Goal: Task Accomplishment & Management: Complete application form

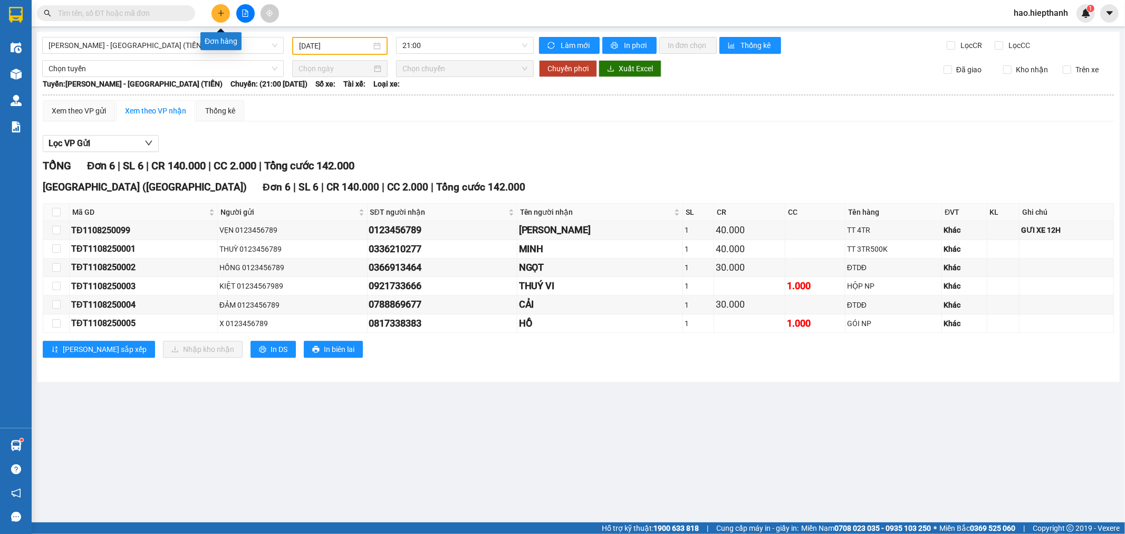
click at [215, 13] on button at bounding box center [221, 13] width 18 height 18
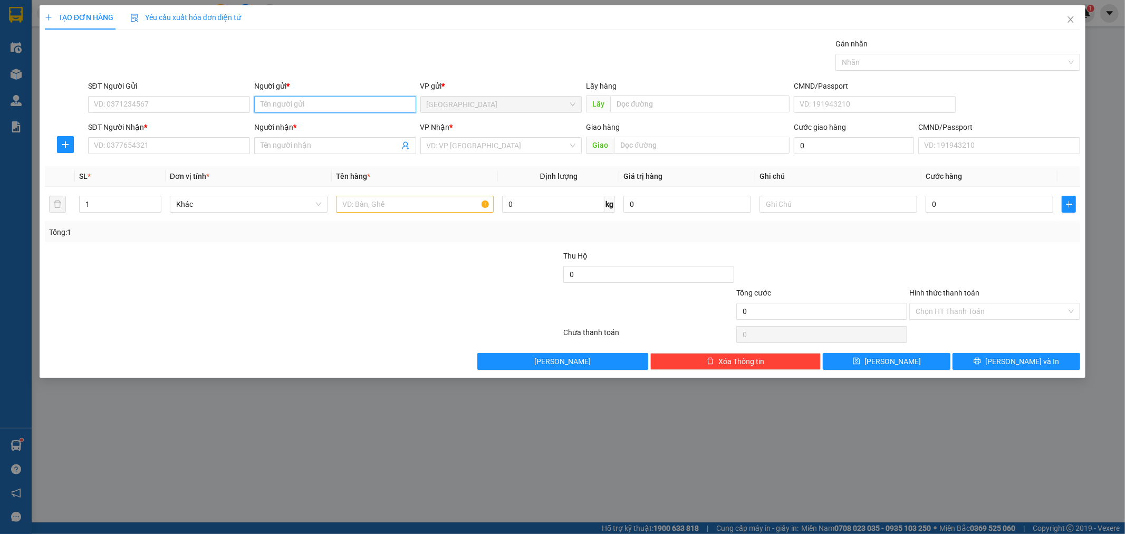
click at [276, 103] on input "Người gửi *" at bounding box center [335, 104] width 162 height 17
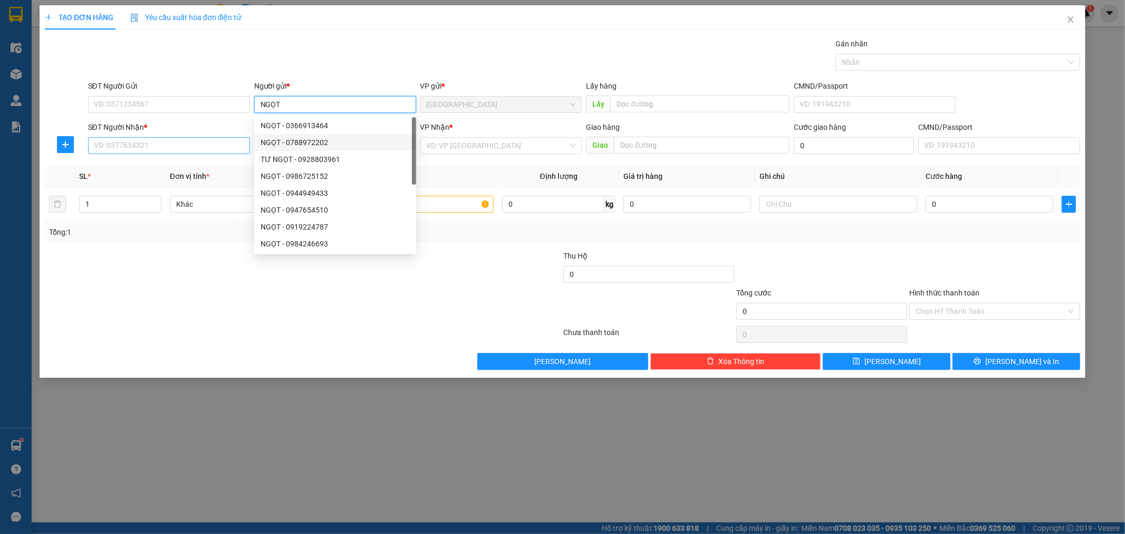
type input "NGỌT"
click at [190, 147] on input "SĐT Người Nhận *" at bounding box center [169, 145] width 162 height 17
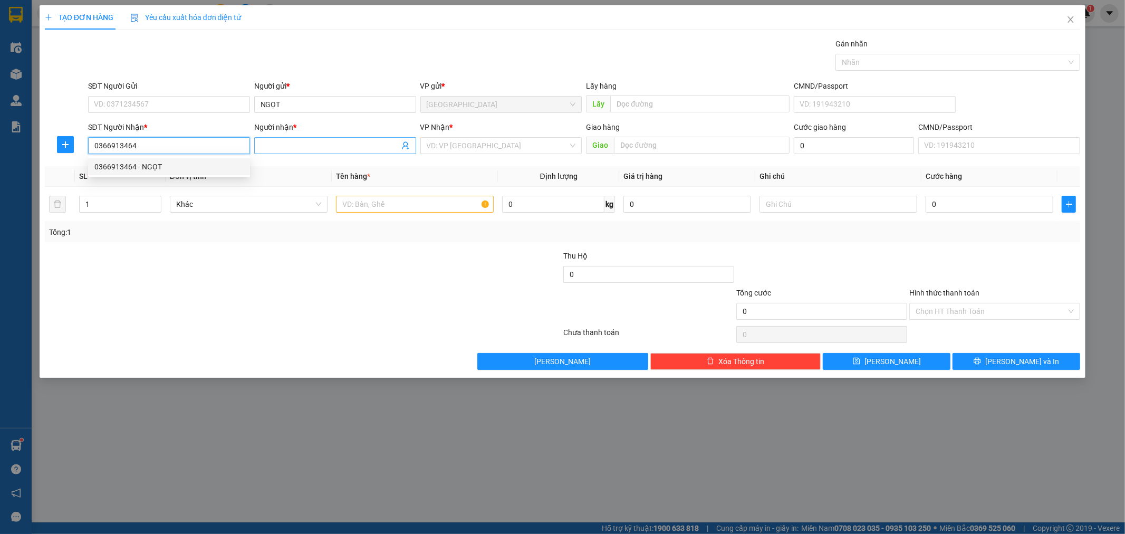
type input "0366913464"
click at [299, 148] on input "Người nhận *" at bounding box center [330, 146] width 139 height 12
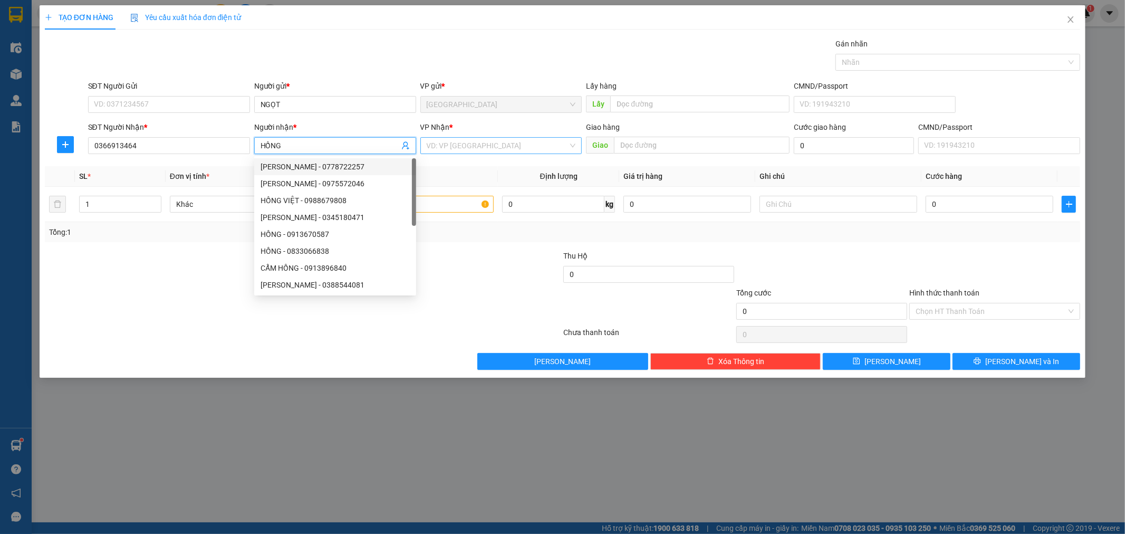
type input "HỒNG"
click at [463, 144] on input "search" at bounding box center [498, 146] width 142 height 16
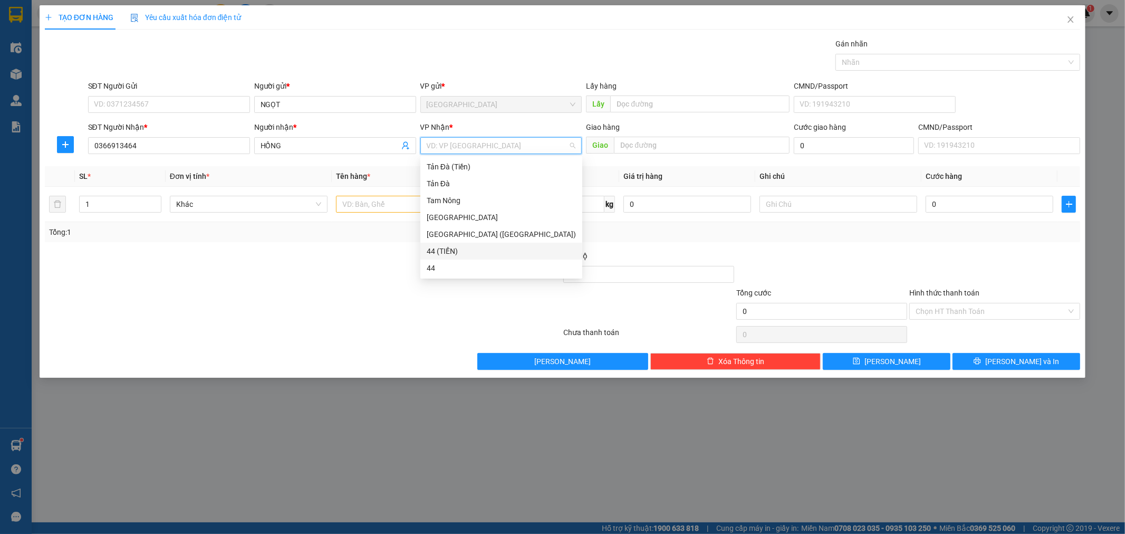
click at [465, 253] on div "44 (TIỀN)" at bounding box center [501, 251] width 149 height 12
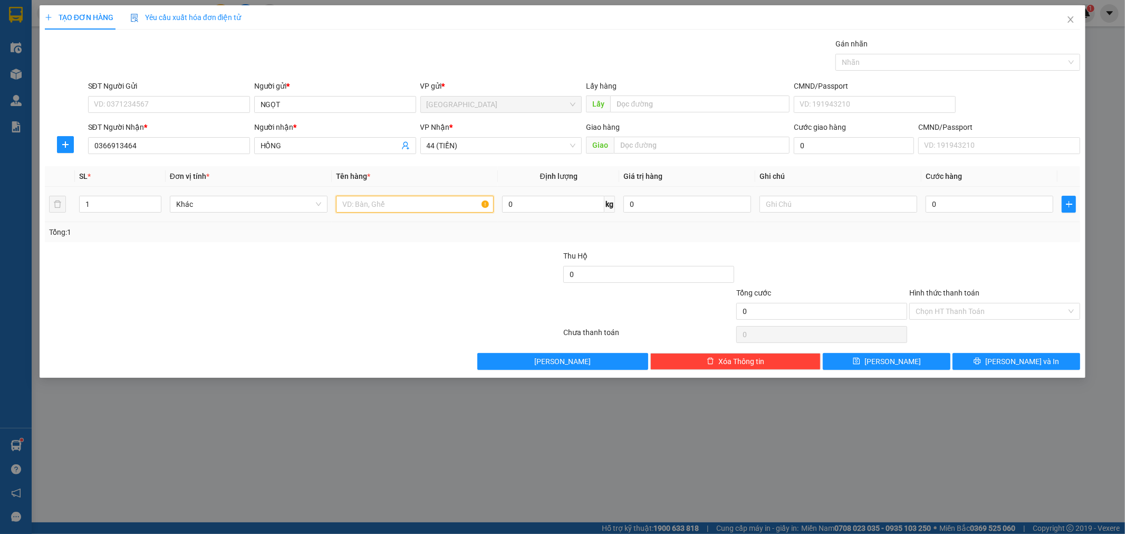
click at [401, 206] on input "text" at bounding box center [415, 204] width 158 height 17
type input "D"
type input "ĐTDĐ"
click at [862, 208] on input "text" at bounding box center [839, 204] width 158 height 17
type input "GỬI XE 9H"
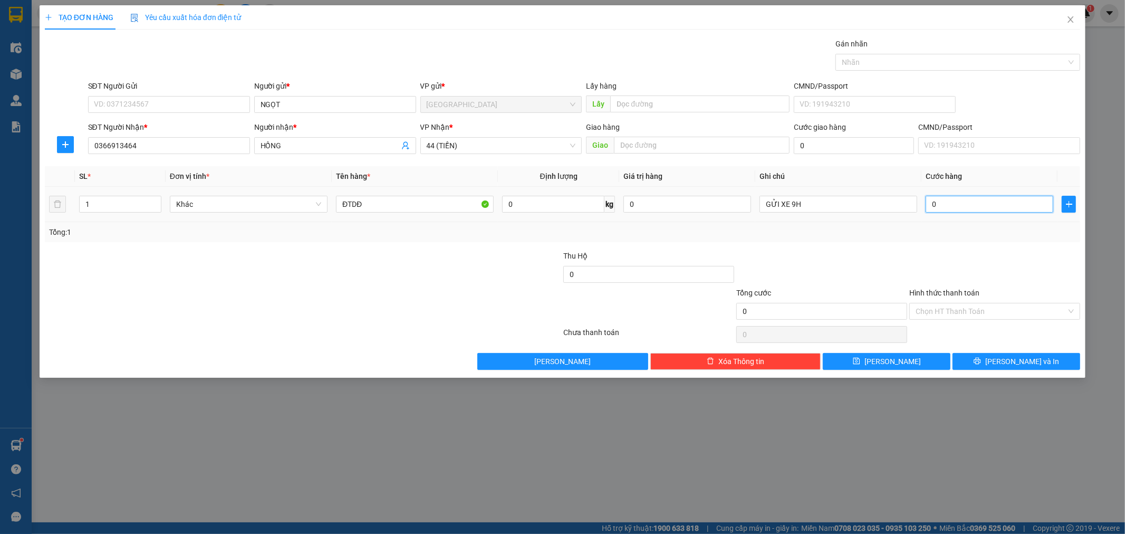
click at [971, 198] on input "0" at bounding box center [990, 204] width 128 height 17
type input "3"
type input "30"
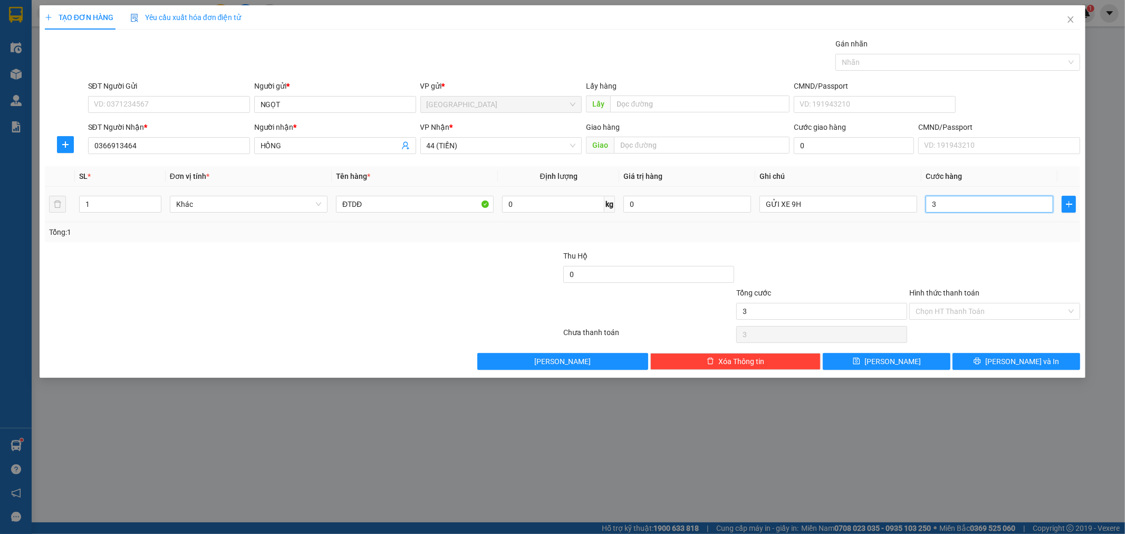
type input "30"
type input "30.000"
drag, startPoint x: 962, startPoint y: 310, endPoint x: 958, endPoint y: 320, distance: 10.4
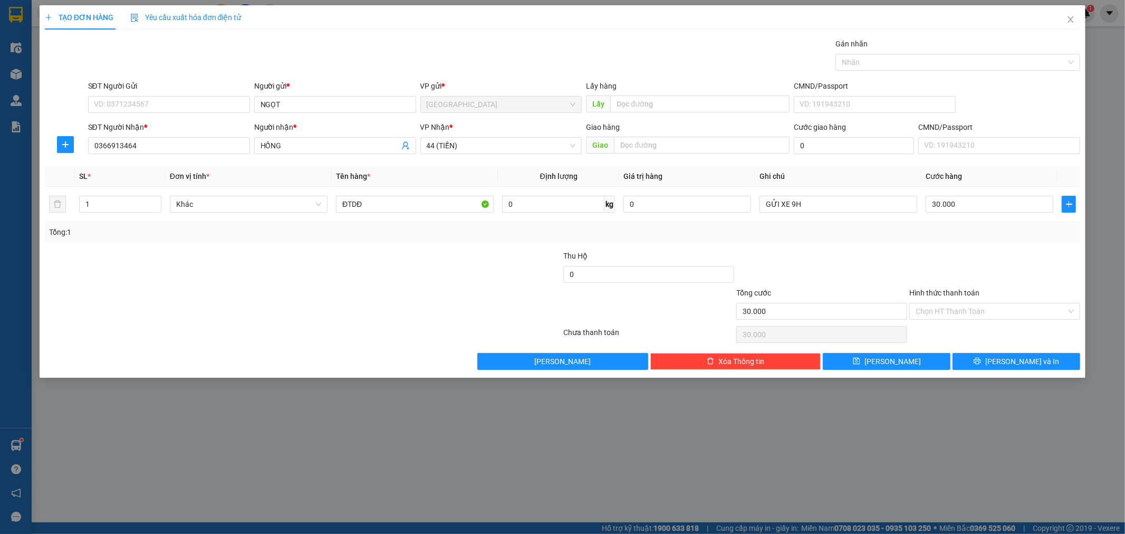
click at [962, 311] on input "Hình thức thanh toán" at bounding box center [991, 311] width 151 height 16
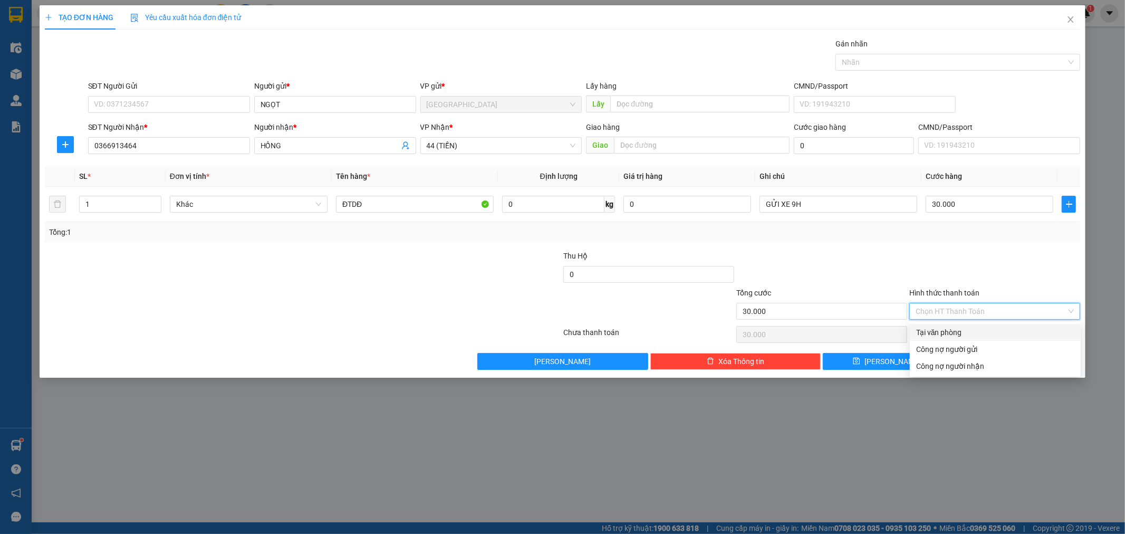
click at [956, 330] on div "Tại văn phòng" at bounding box center [995, 333] width 158 height 12
type input "0"
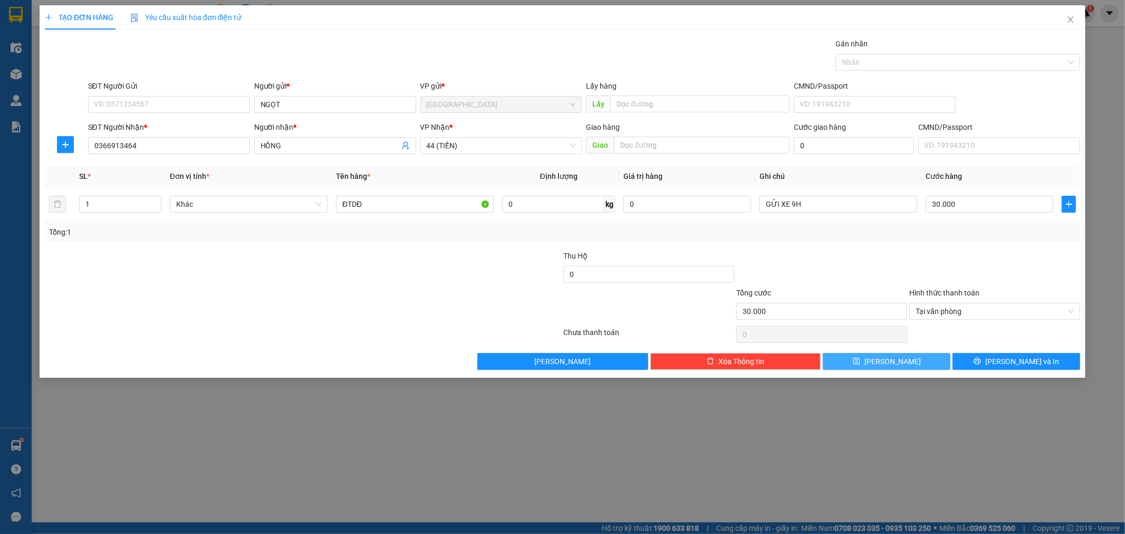
click at [919, 360] on button "[PERSON_NAME]" at bounding box center [887, 361] width 128 height 17
type input "0"
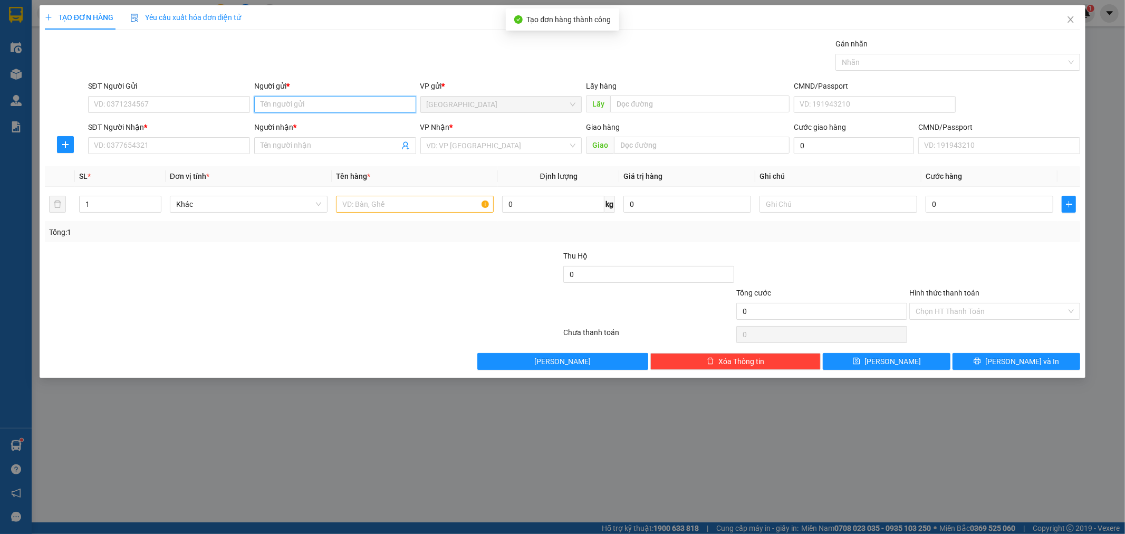
click at [320, 106] on input "Người gửi *" at bounding box center [335, 104] width 162 height 17
type input "[GEOGRAPHIC_DATA]"
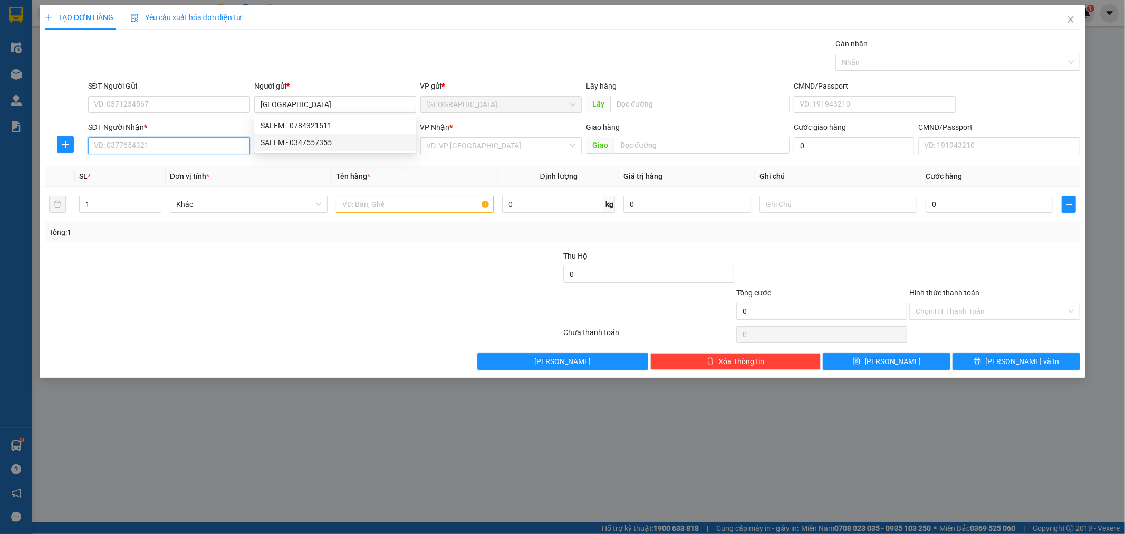
click at [196, 145] on input "SĐT Người Nhận *" at bounding box center [169, 145] width 162 height 17
type input "0364333611"
click at [222, 167] on div "0364333611 - HỌC" at bounding box center [168, 167] width 149 height 12
type input "HỌC"
type input "0364333611"
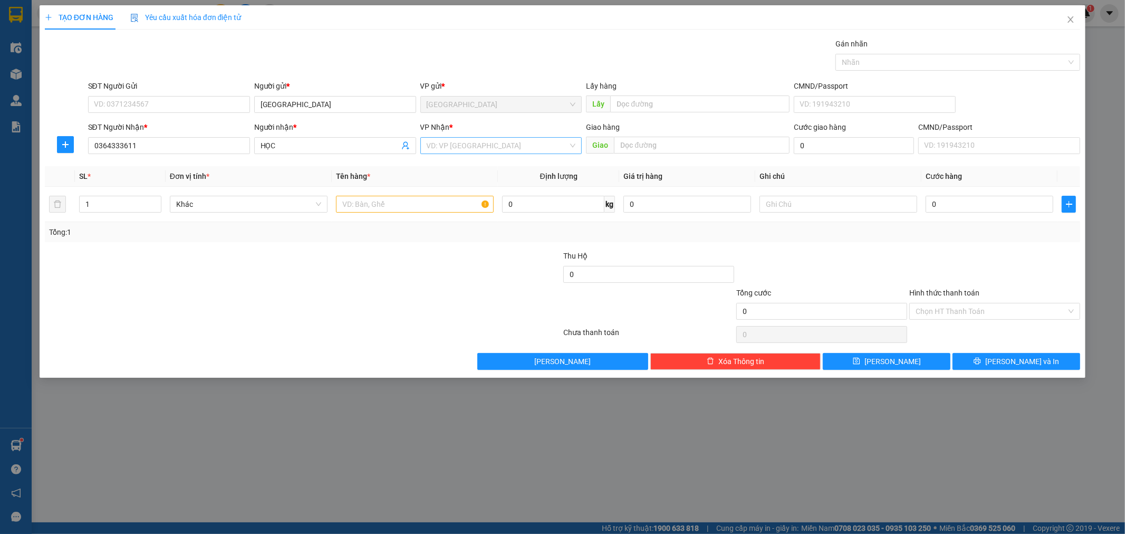
click at [472, 147] on input "search" at bounding box center [498, 146] width 142 height 16
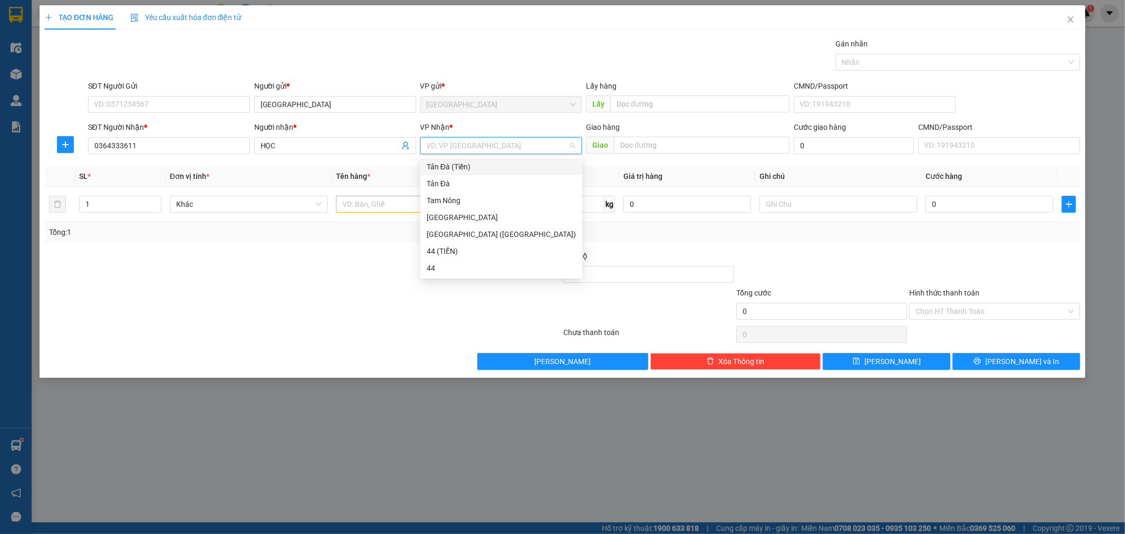
click at [459, 165] on div "Tản Đà (Tiền)" at bounding box center [501, 167] width 149 height 12
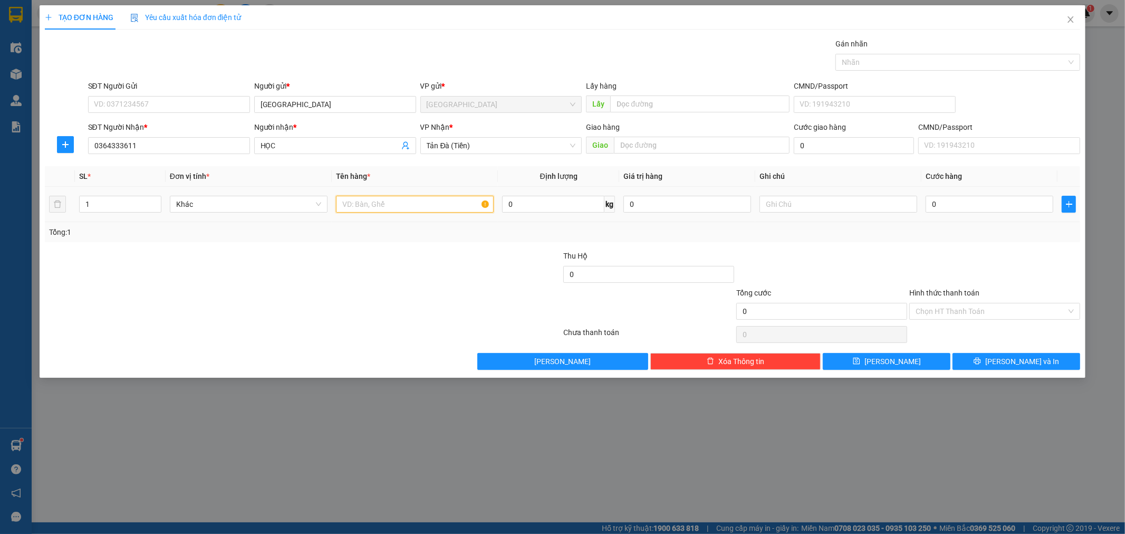
click at [409, 205] on input "text" at bounding box center [415, 204] width 158 height 17
type input "THU HỘ 2TR100"
click at [790, 204] on input "text" at bounding box center [839, 204] width 158 height 17
type input "GỬI XE 9H"
click at [986, 196] on input "0" at bounding box center [990, 204] width 128 height 17
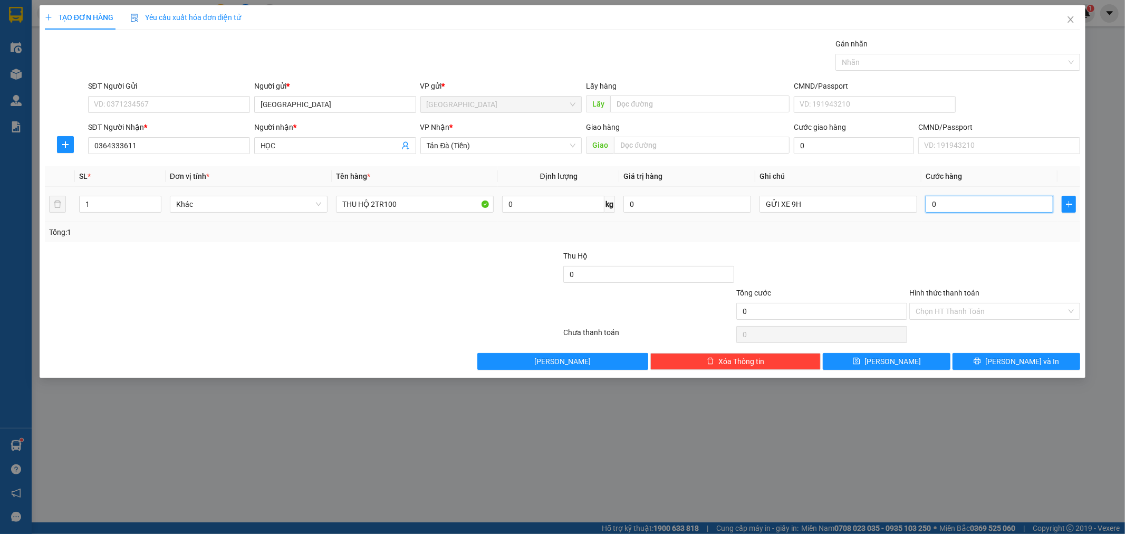
type input "2"
type input "20"
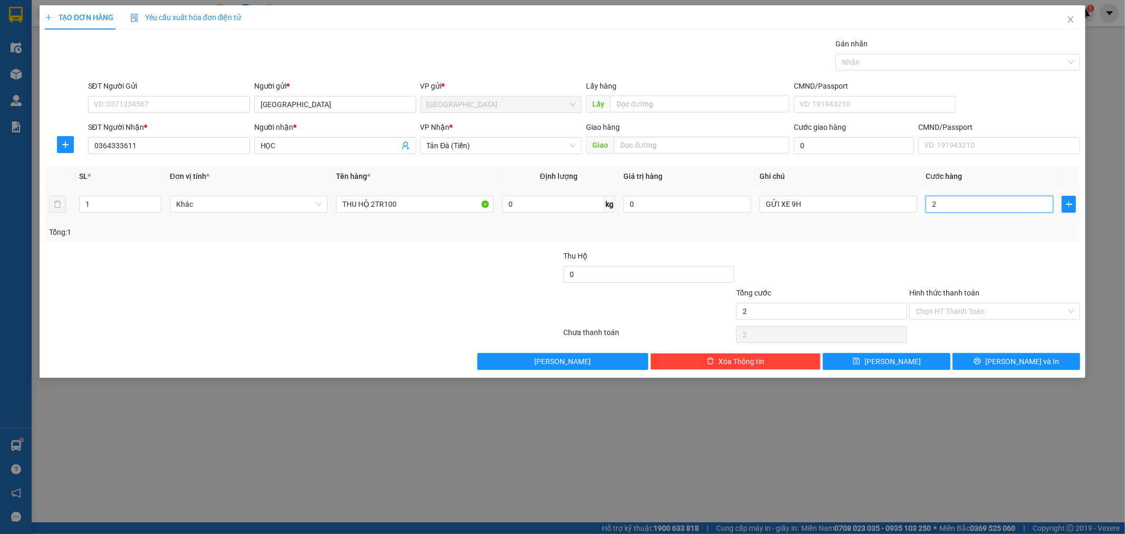
type input "20"
type input "20.000"
click at [973, 308] on input "Hình thức thanh toán" at bounding box center [991, 311] width 151 height 16
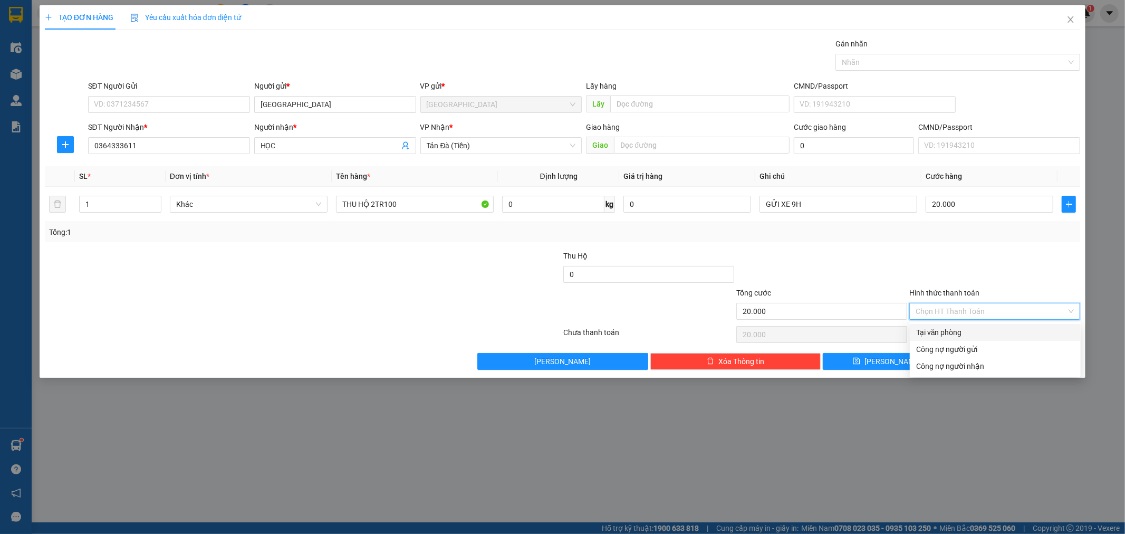
click at [961, 333] on div "Tại văn phòng" at bounding box center [995, 333] width 158 height 12
type input "0"
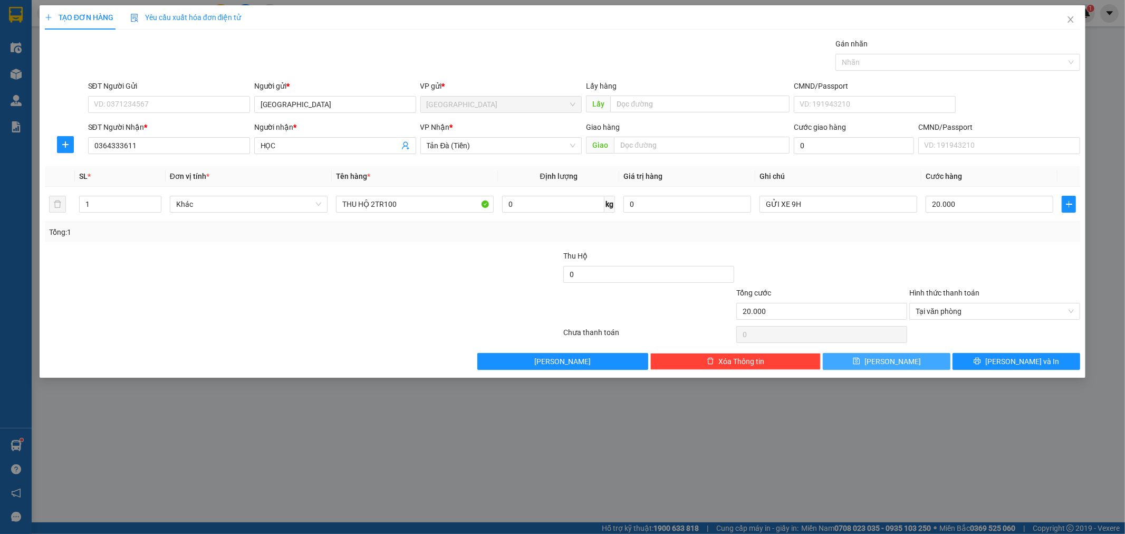
click at [910, 360] on button "[PERSON_NAME]" at bounding box center [887, 361] width 128 height 17
type input "0"
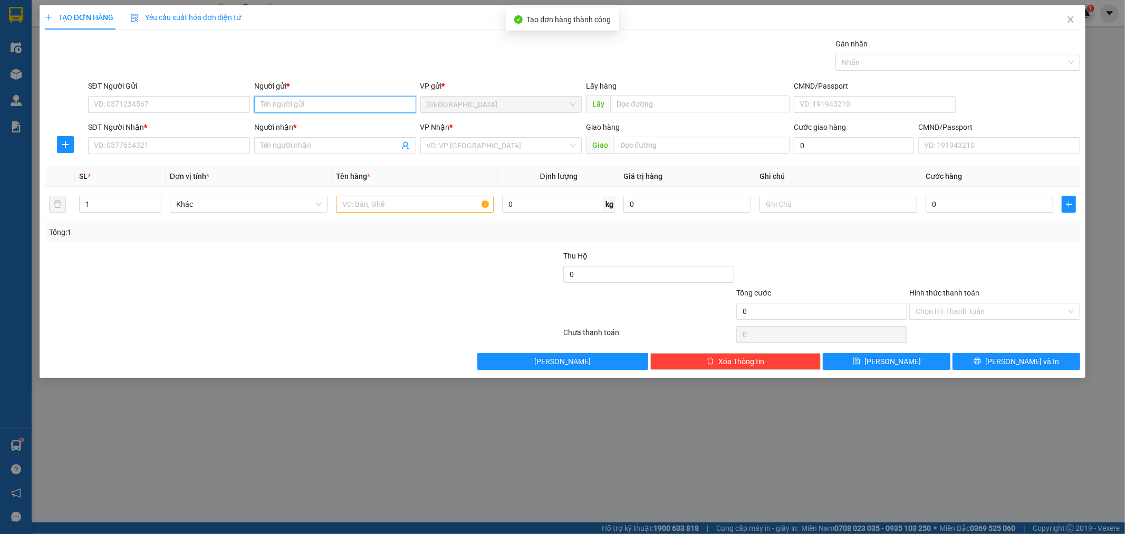
click at [339, 104] on input "Người gửi *" at bounding box center [335, 104] width 162 height 17
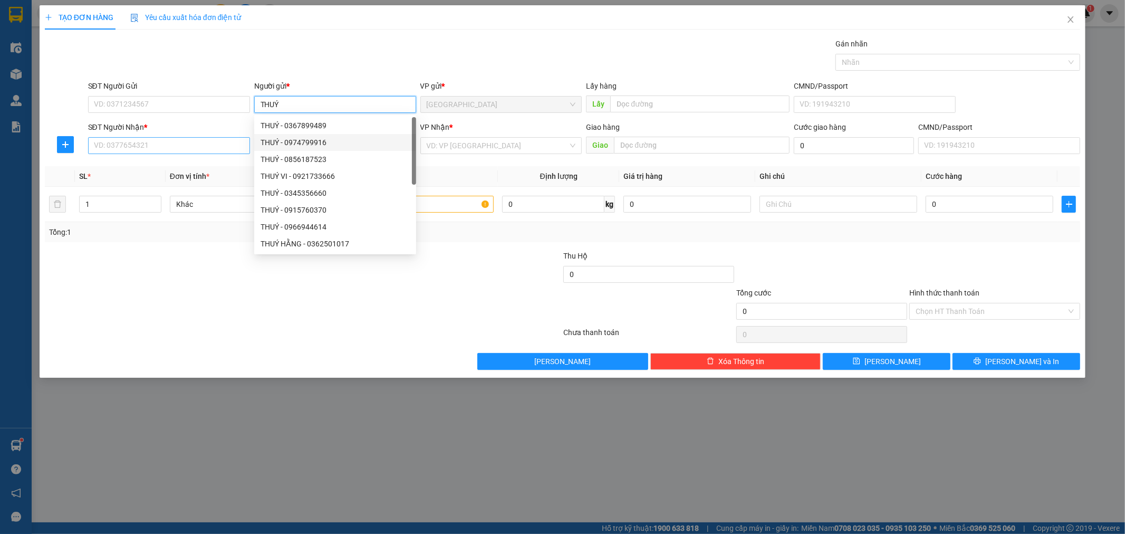
type input "THUÝ"
click at [214, 145] on input "SĐT Người Nhận *" at bounding box center [169, 145] width 162 height 17
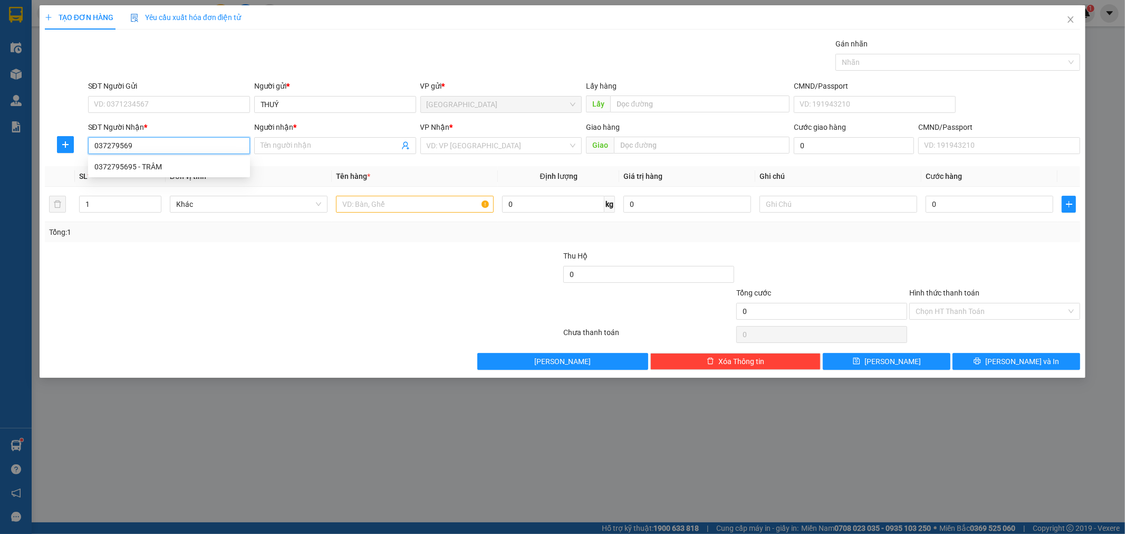
type input "0372795695"
click at [204, 169] on div "0372795695 - TRÂM" at bounding box center [168, 167] width 149 height 12
type input "TRÂM"
type input "0372795695"
click at [504, 148] on input "search" at bounding box center [498, 146] width 142 height 16
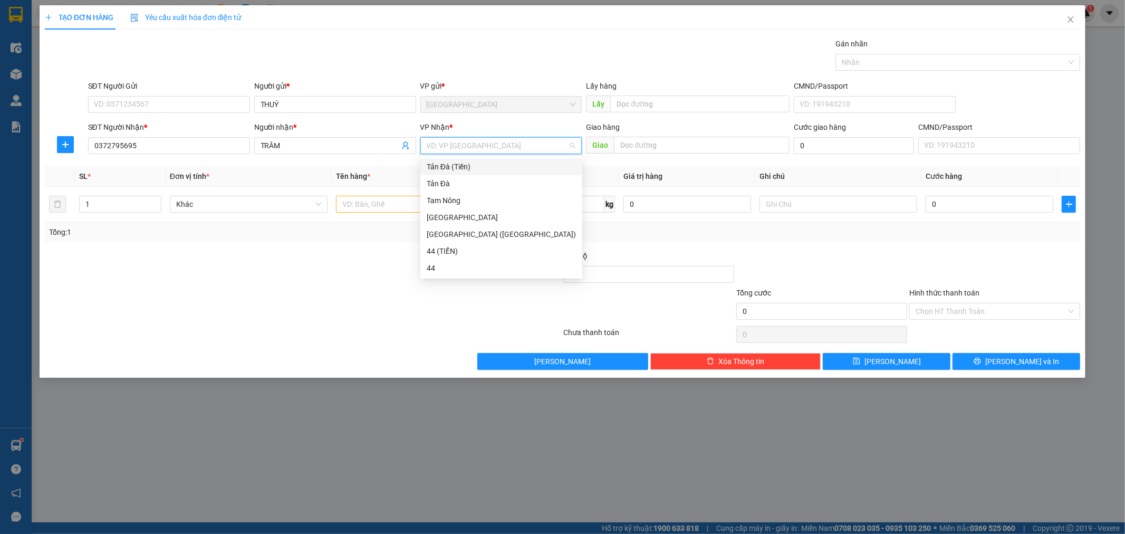
click at [497, 165] on div "Tản Đà (Tiền)" at bounding box center [501, 167] width 149 height 12
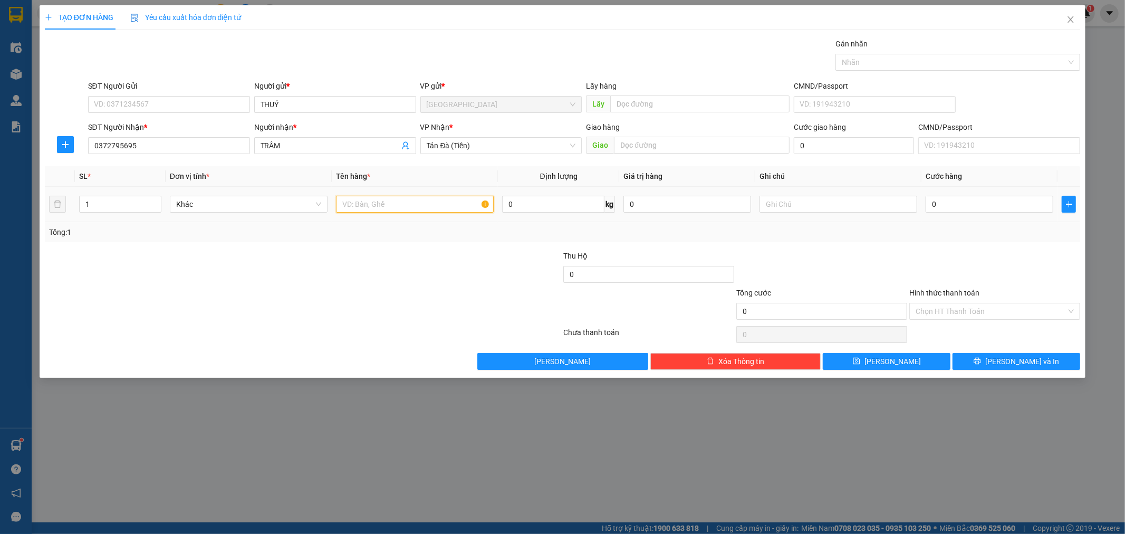
click at [396, 203] on input "text" at bounding box center [415, 204] width 158 height 17
type input "GÓI NP"
click at [828, 204] on input "text" at bounding box center [839, 204] width 158 height 17
type input "GỬI 9H"
click at [989, 199] on input "0" at bounding box center [990, 204] width 128 height 17
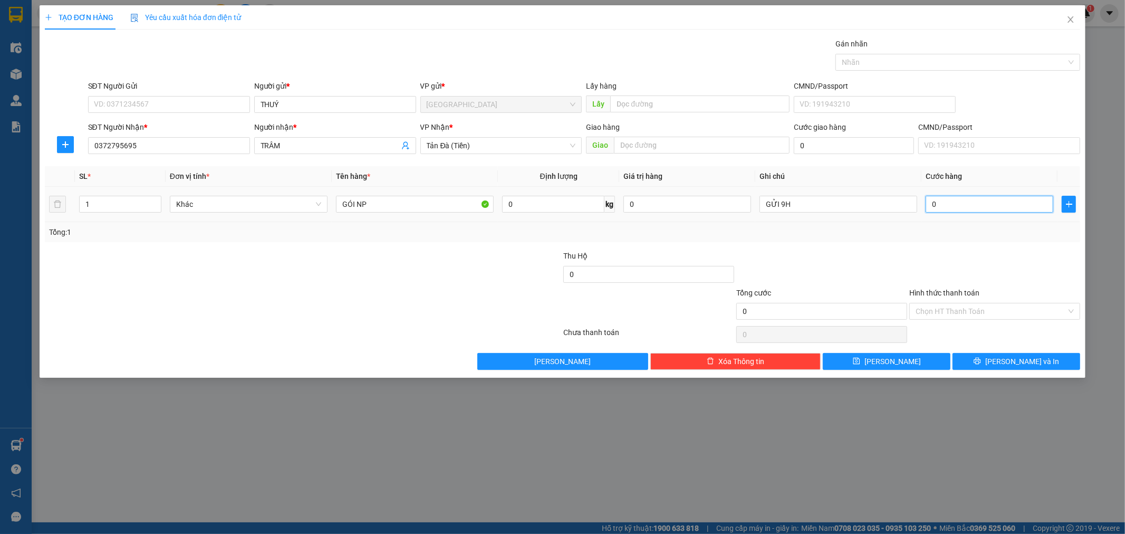
type input "3"
type input "30"
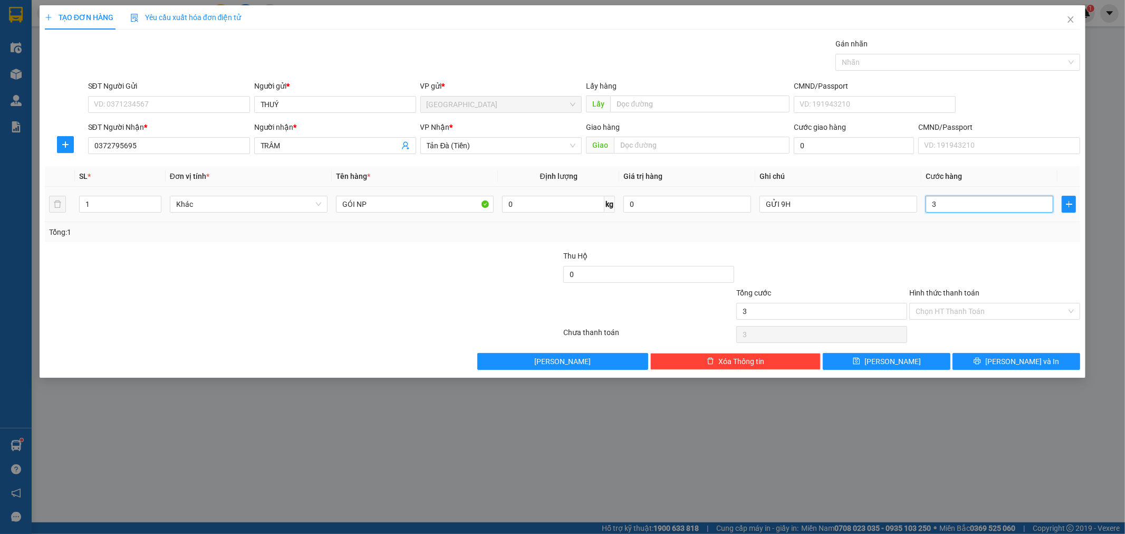
type input "30"
type input "30.000"
click at [986, 311] on input "Hình thức thanh toán" at bounding box center [991, 311] width 151 height 16
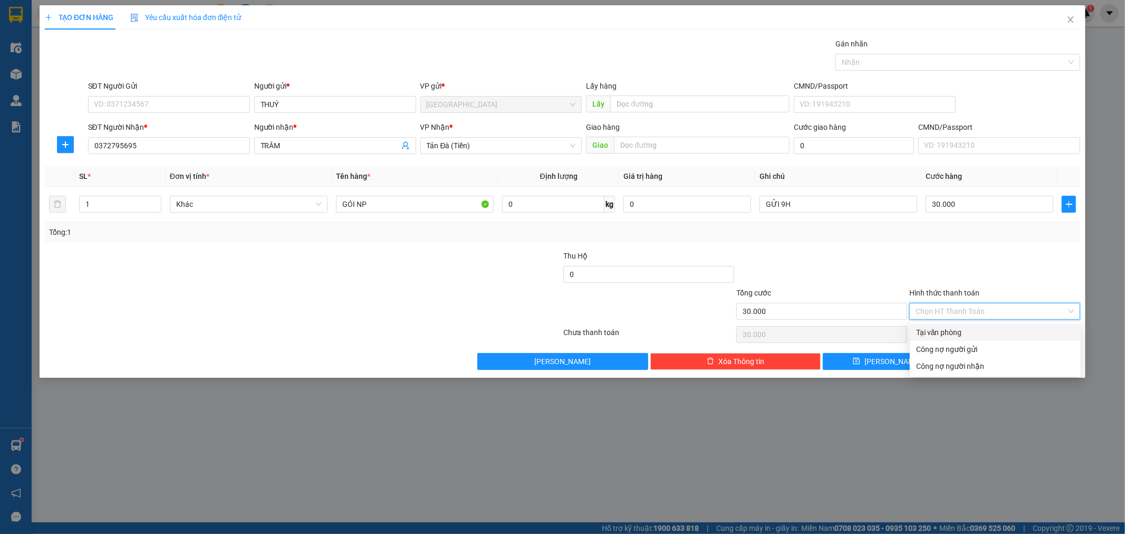
drag, startPoint x: 971, startPoint y: 330, endPoint x: 937, endPoint y: 342, distance: 35.7
click at [970, 330] on div "Tại văn phòng" at bounding box center [995, 333] width 158 height 12
type input "0"
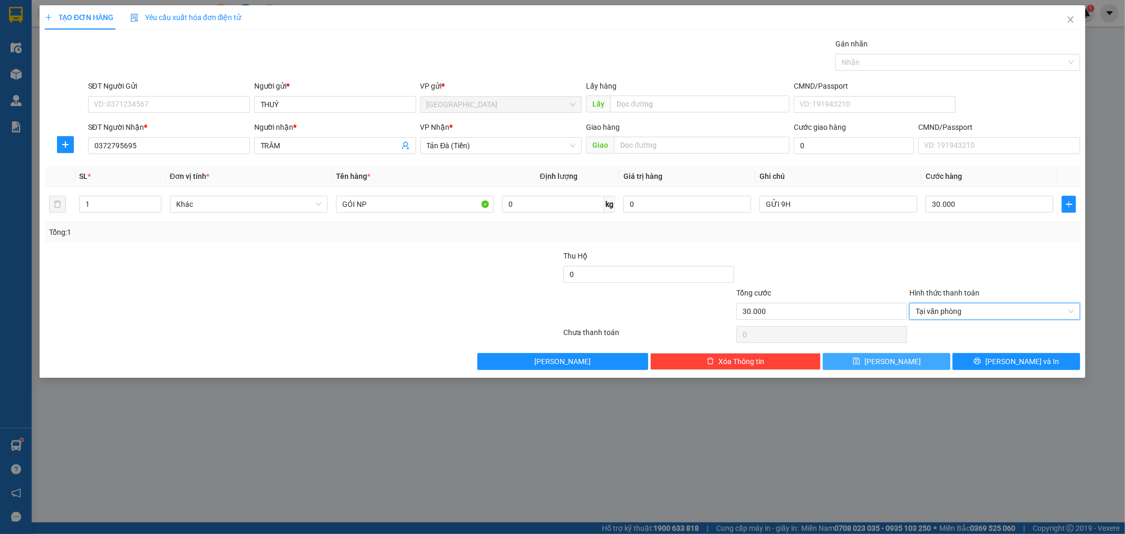
click at [897, 356] on span "[PERSON_NAME]" at bounding box center [893, 362] width 56 height 12
type input "0"
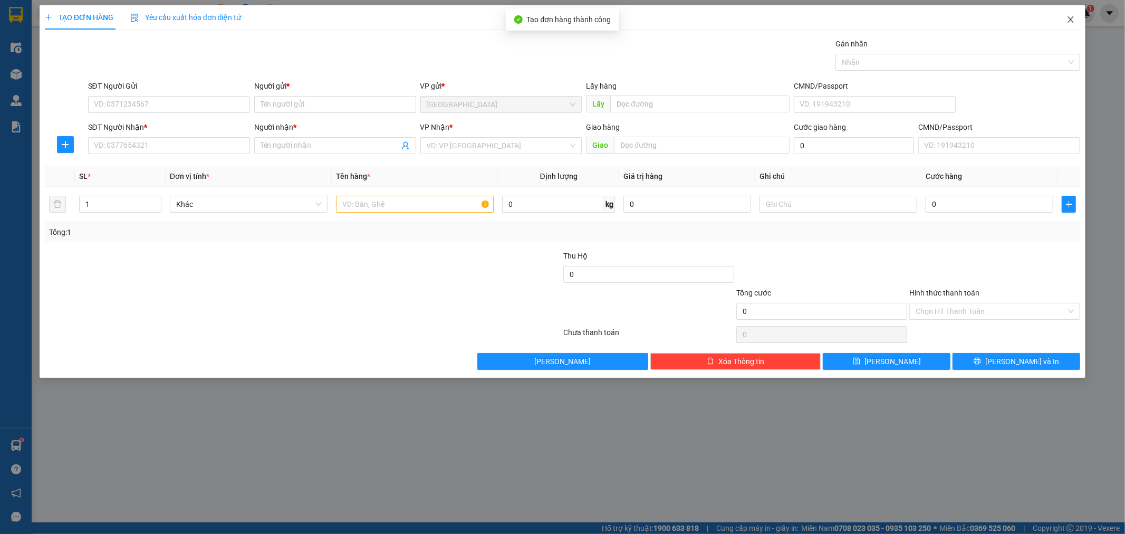
click at [1069, 19] on icon "close" at bounding box center [1071, 19] width 8 height 8
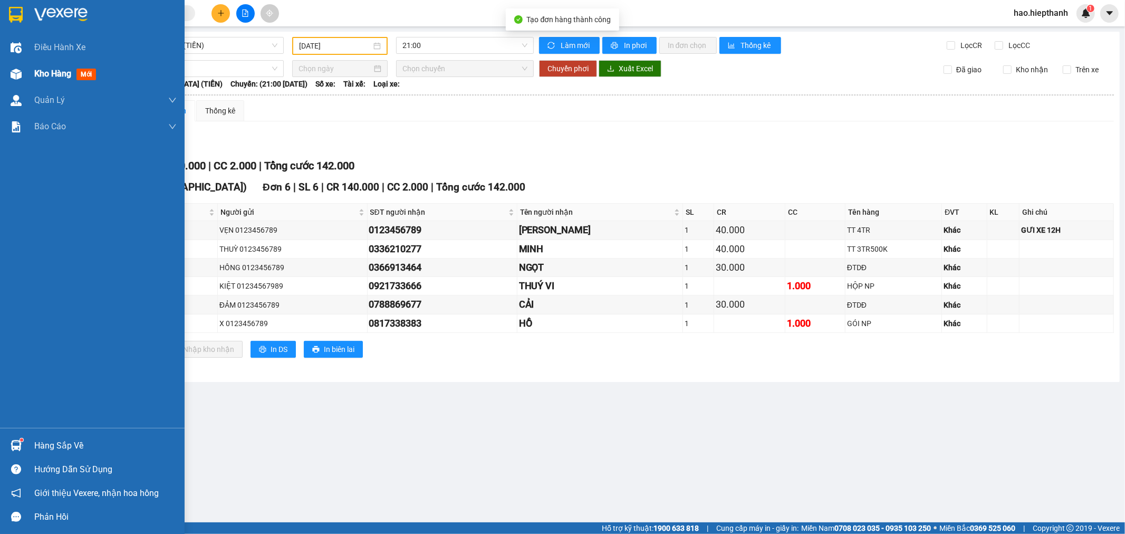
click at [50, 75] on span "Kho hàng" at bounding box center [52, 74] width 37 height 10
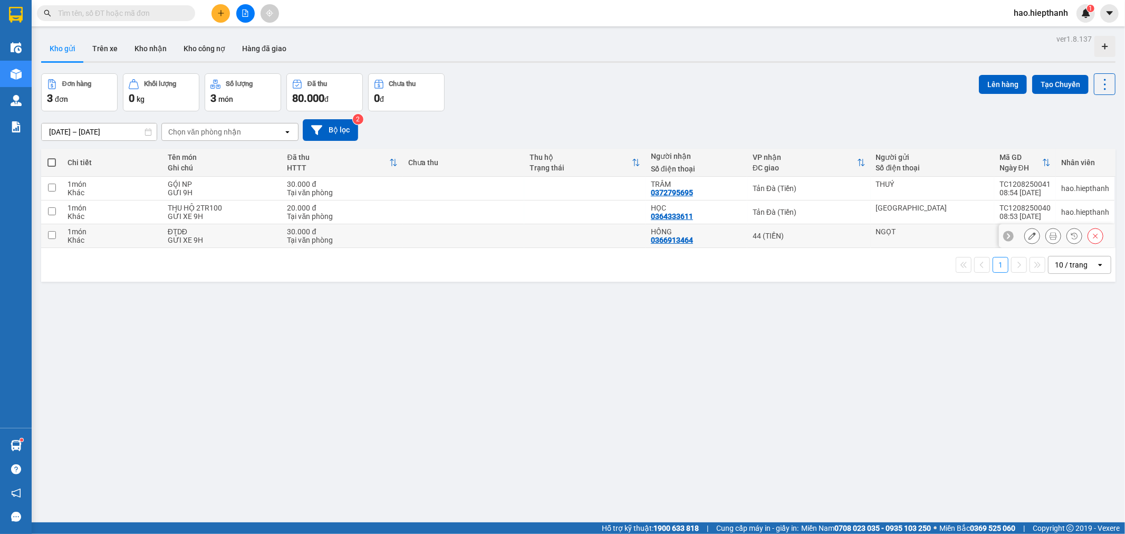
click at [820, 241] on td "44 (TIỀN)" at bounding box center [808, 236] width 123 height 24
checkbox input "true"
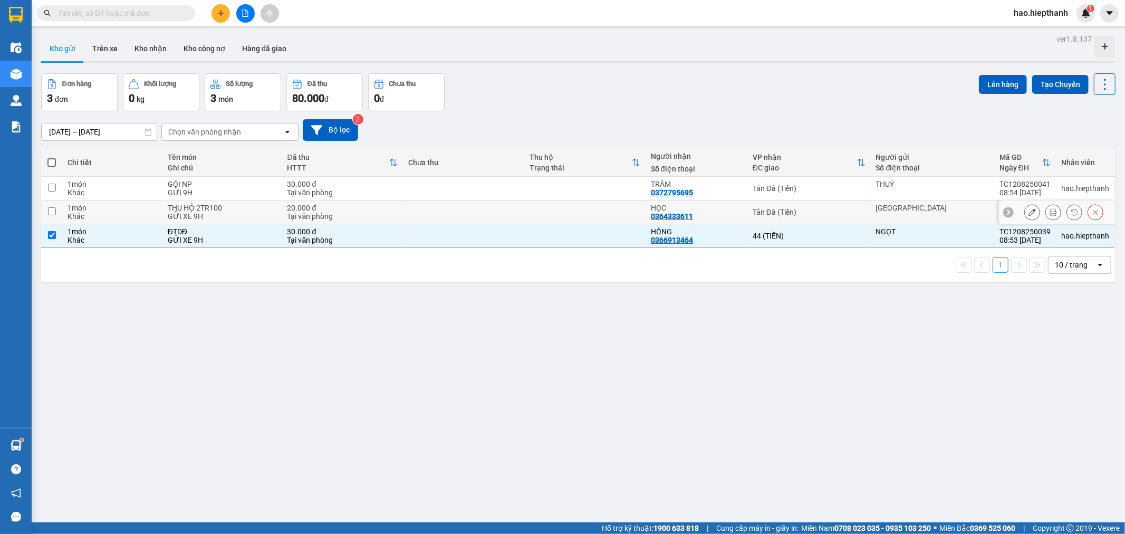
click at [824, 212] on div "Tản Đà (Tiền)" at bounding box center [809, 212] width 113 height 8
checkbox input "true"
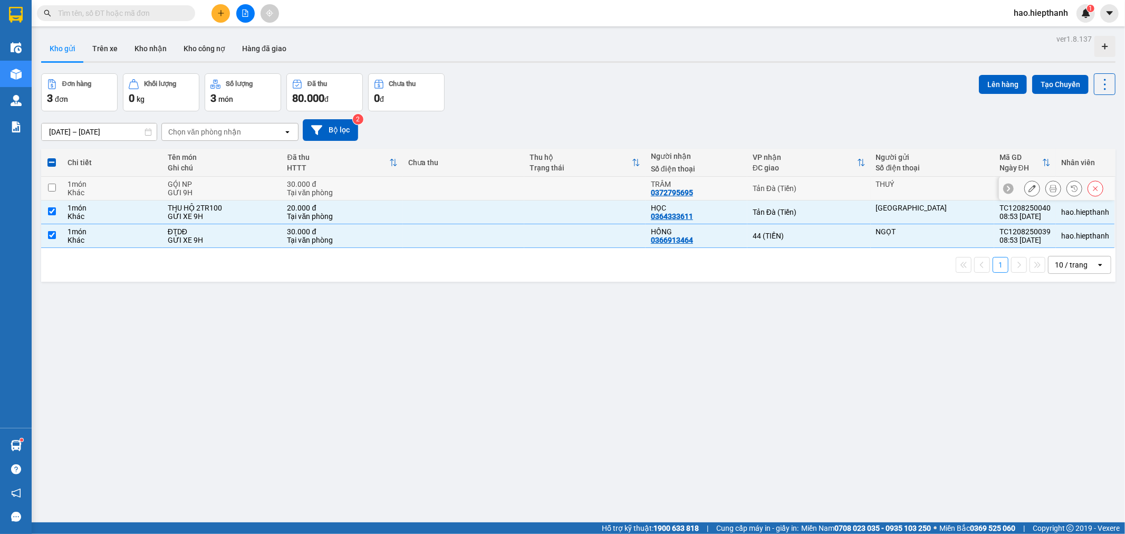
click at [832, 187] on div "Tản Đà (Tiền)" at bounding box center [809, 188] width 113 height 8
checkbox input "true"
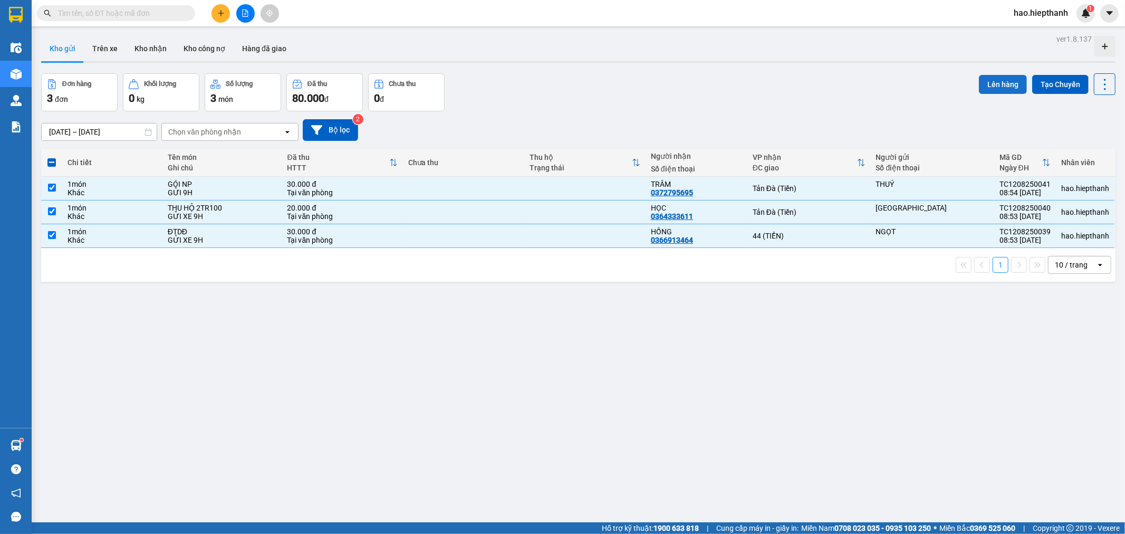
click at [998, 83] on button "Lên hàng" at bounding box center [1003, 84] width 48 height 19
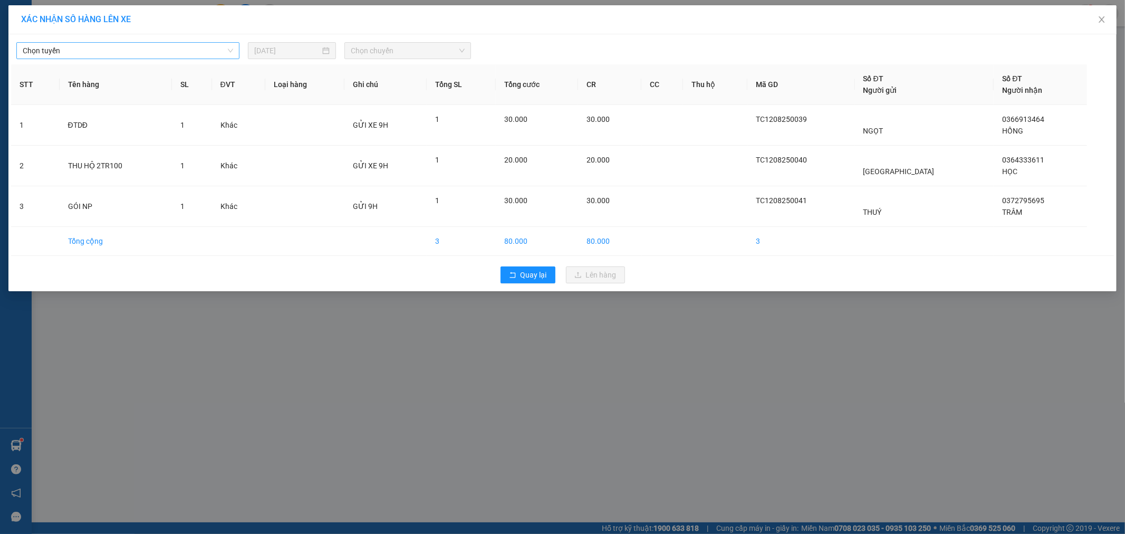
click at [113, 55] on span "Chọn tuyến" at bounding box center [128, 51] width 210 height 16
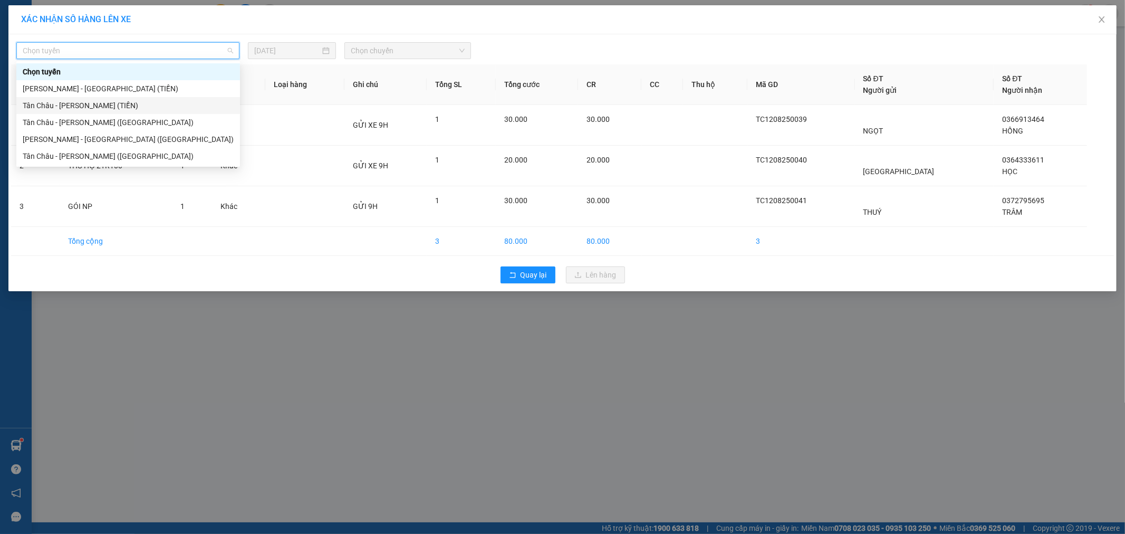
click at [21, 108] on div "Tân Châu - [PERSON_NAME] (TIỀN)" at bounding box center [128, 105] width 224 height 17
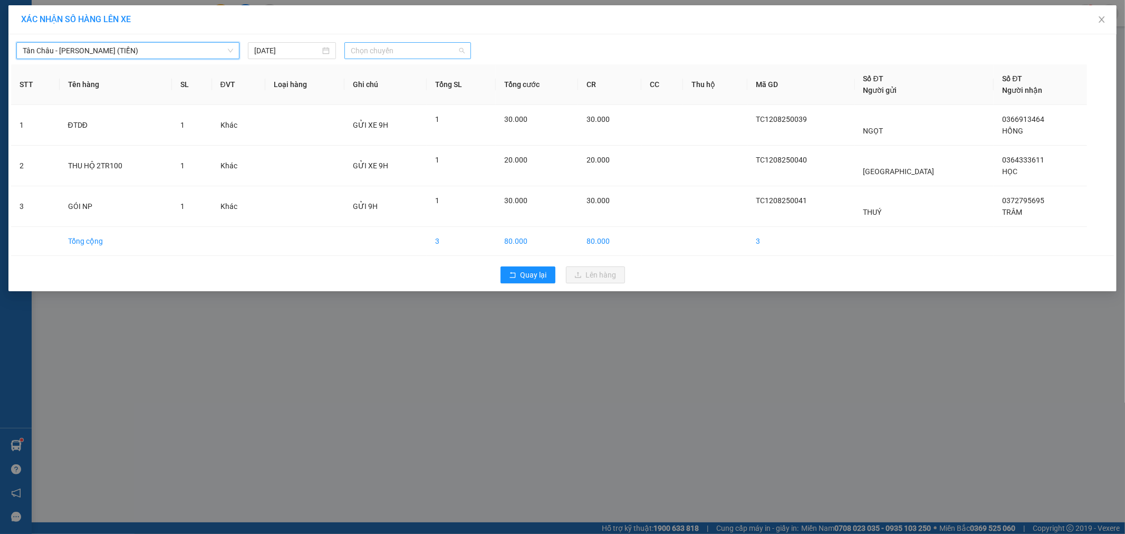
click at [398, 51] on span "Chọn chuyến" at bounding box center [408, 51] width 114 height 16
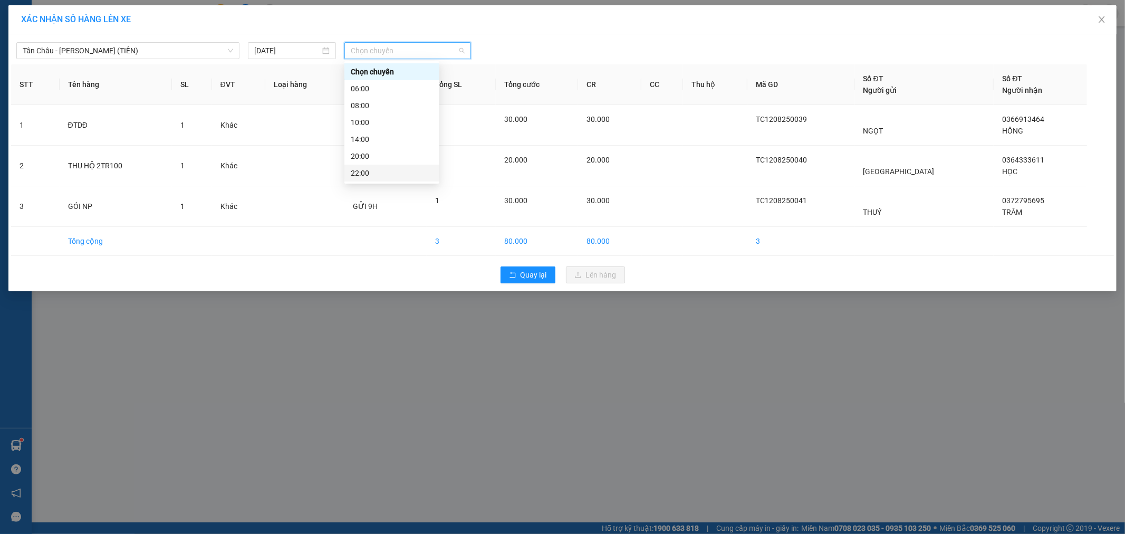
click at [389, 172] on div "22:00" at bounding box center [392, 173] width 82 height 12
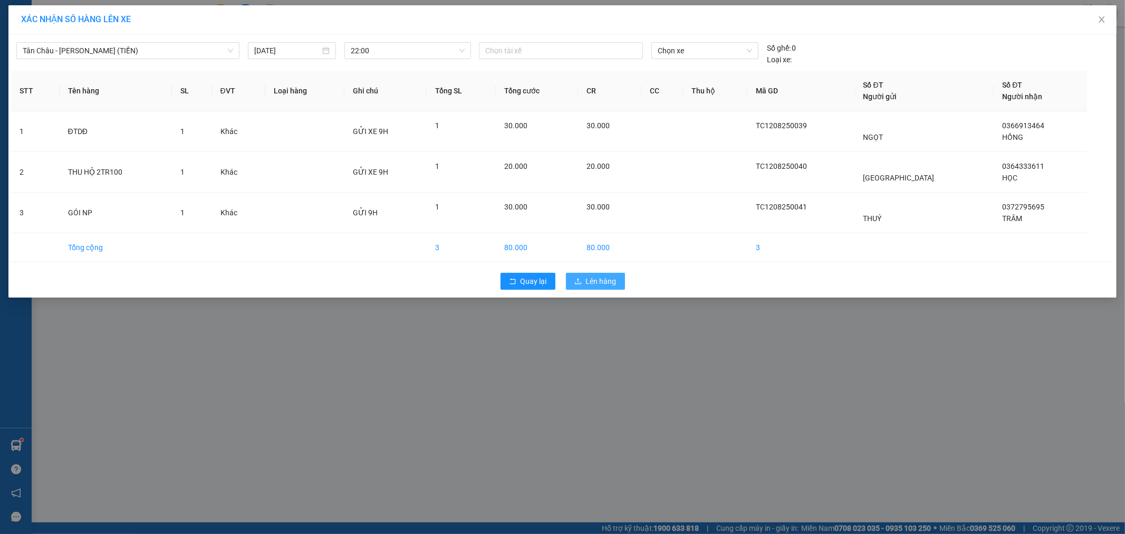
click at [609, 286] on span "Lên hàng" at bounding box center [601, 281] width 31 height 12
